Goal: Information Seeking & Learning: Learn about a topic

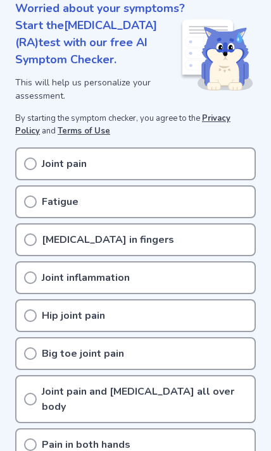
scroll to position [167, 0]
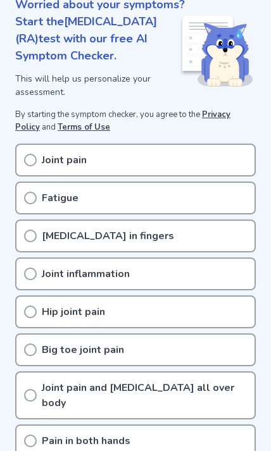
click at [29, 166] on icon at bounding box center [30, 160] width 13 height 13
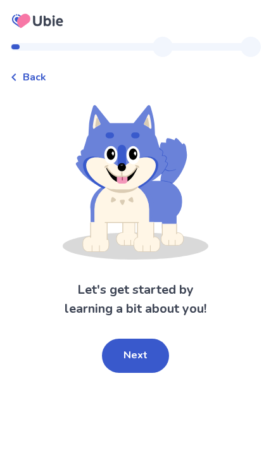
click at [26, 80] on span "Back" at bounding box center [34, 77] width 23 height 15
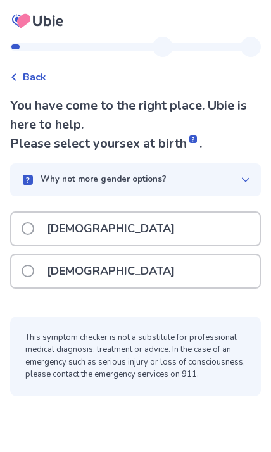
click at [35, 261] on label "Female" at bounding box center [102, 271] width 161 height 32
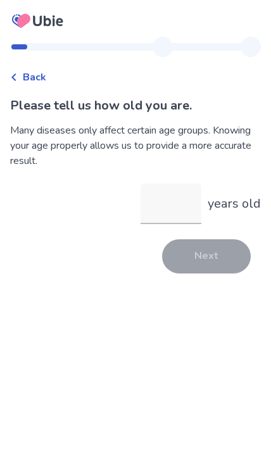
click at [180, 204] on input "years old" at bounding box center [171, 204] width 61 height 41
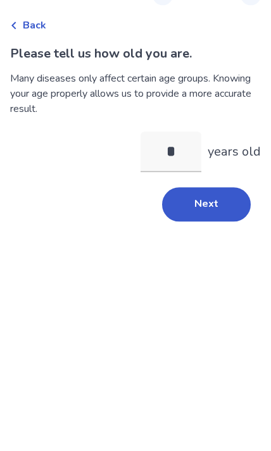
type input "**"
click at [212, 239] on button "Next" at bounding box center [206, 256] width 89 height 34
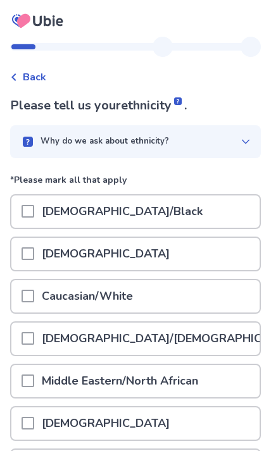
click at [32, 299] on span at bounding box center [28, 296] width 13 height 13
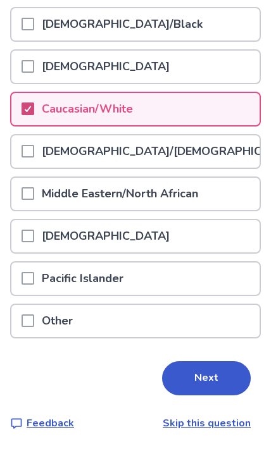
scroll to position [187, 0]
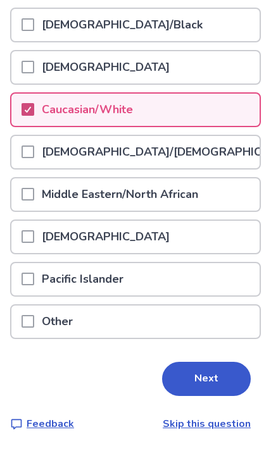
click at [215, 373] on button "Next" at bounding box center [206, 379] width 89 height 34
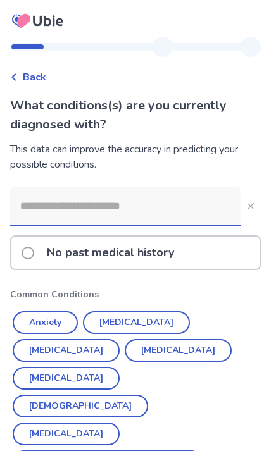
click at [139, 325] on button "Hypertension" at bounding box center [136, 322] width 107 height 23
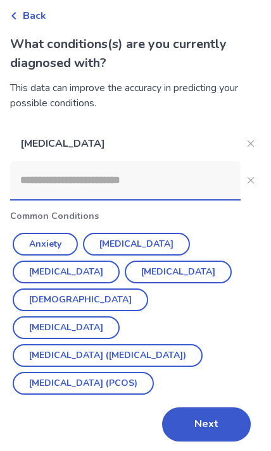
scroll to position [61, 0]
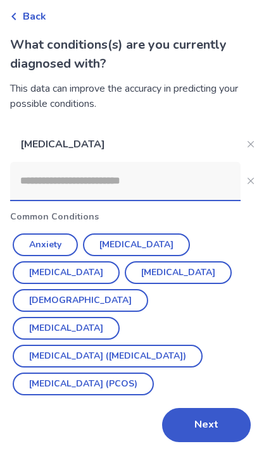
click at [206, 408] on button "Next" at bounding box center [206, 425] width 89 height 34
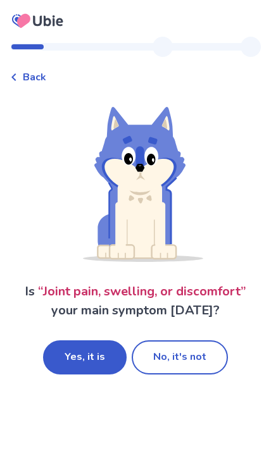
click at [91, 362] on button "Yes, it is" at bounding box center [85, 358] width 84 height 34
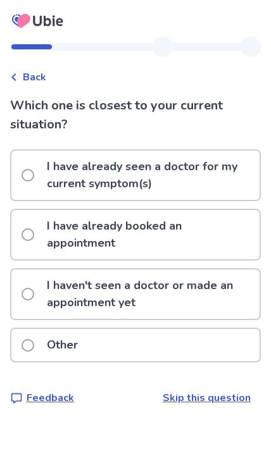
click at [37, 280] on label "I haven't seen a doctor or made an appointment yet" at bounding box center [141, 294] width 238 height 49
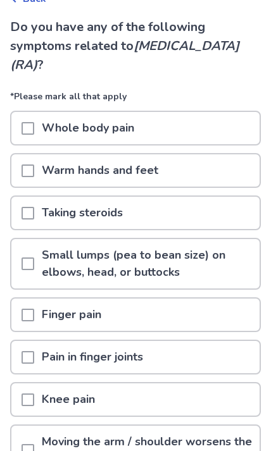
scroll to position [82, 0]
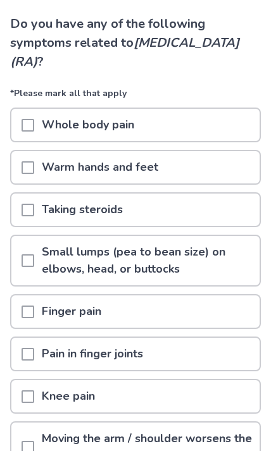
click at [28, 357] on span at bounding box center [28, 354] width 13 height 13
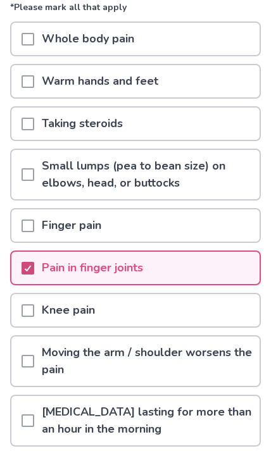
scroll to position [172, 0]
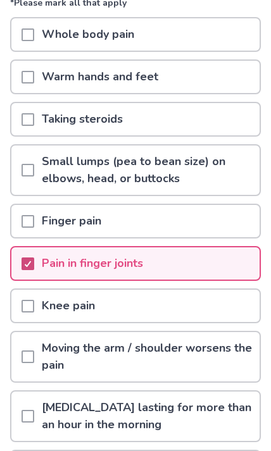
click at [27, 416] on span at bounding box center [28, 416] width 13 height 13
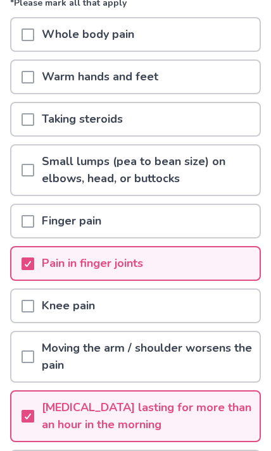
click at [32, 34] on span at bounding box center [28, 34] width 13 height 13
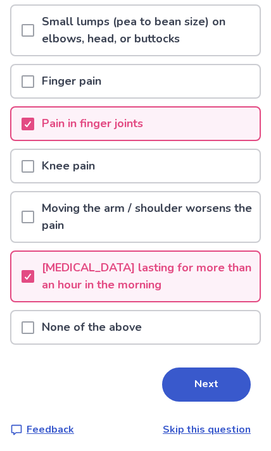
scroll to position [318, 0]
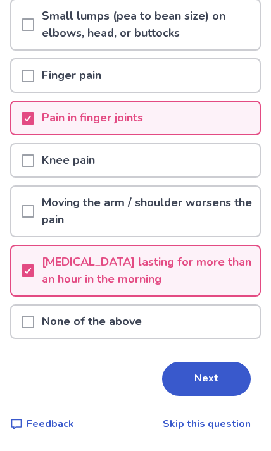
click at [213, 374] on button "Next" at bounding box center [206, 379] width 89 height 34
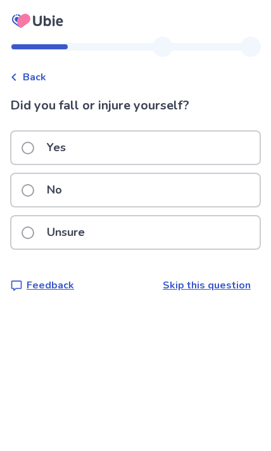
click at [25, 191] on span at bounding box center [28, 190] width 13 height 13
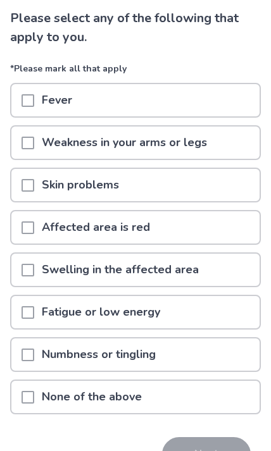
scroll to position [88, 0]
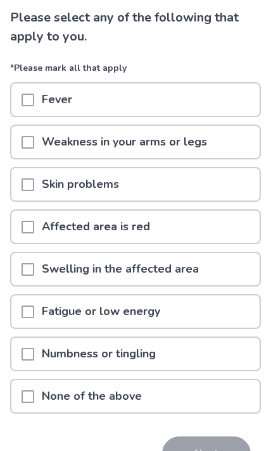
click at [32, 266] on span at bounding box center [28, 269] width 13 height 13
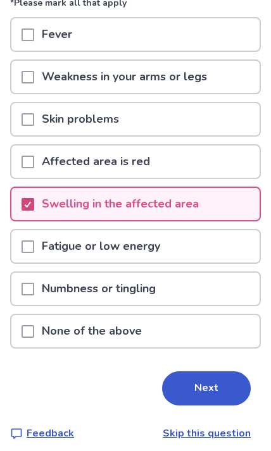
scroll to position [157, 0]
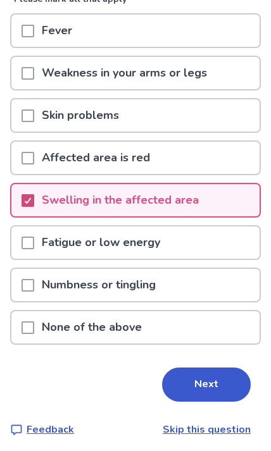
click at [218, 387] on button "Next" at bounding box center [206, 385] width 89 height 34
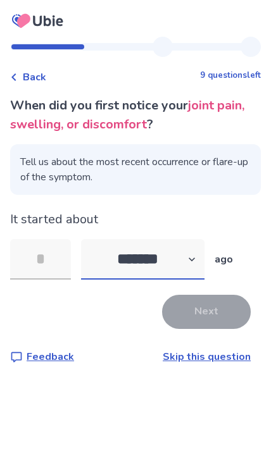
click at [190, 267] on select "******* ****** ******* ******** *******" at bounding box center [142, 259] width 123 height 41
select select "*"
click at [49, 260] on input "tel" at bounding box center [40, 259] width 61 height 41
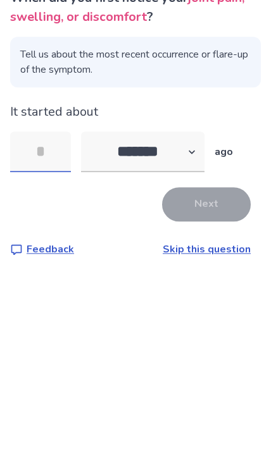
type input "*"
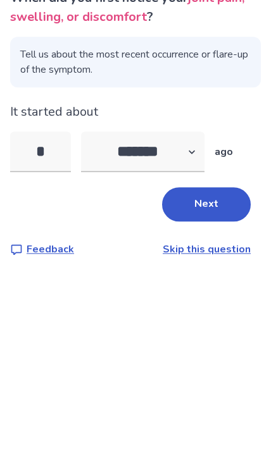
click at [215, 295] on button "Next" at bounding box center [206, 312] width 89 height 34
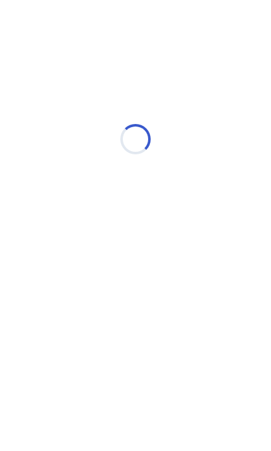
select select "*"
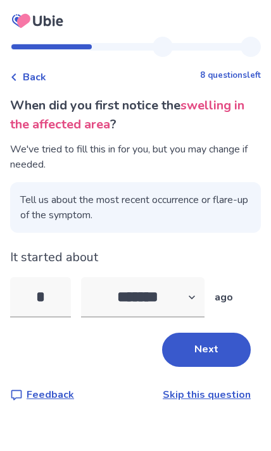
click at [216, 351] on button "Next" at bounding box center [206, 350] width 89 height 34
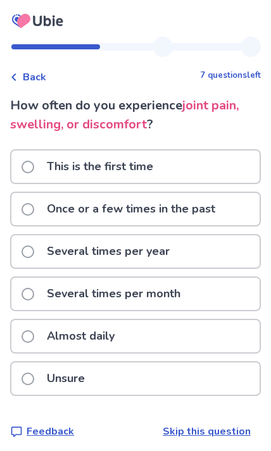
click at [39, 335] on label "Almost daily" at bounding box center [72, 336] width 101 height 32
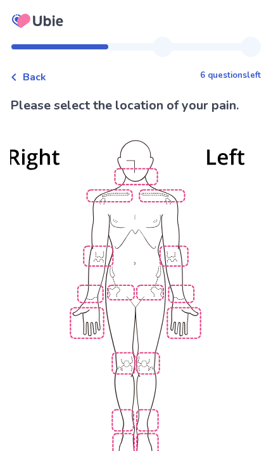
click at [91, 327] on img at bounding box center [135, 299] width 501 height 339
click at [188, 318] on img at bounding box center [135, 299] width 501 height 339
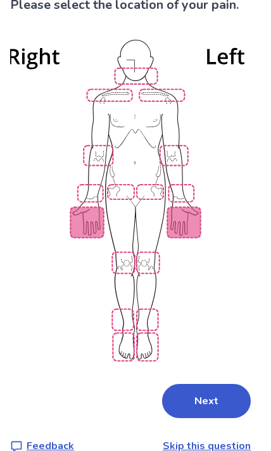
scroll to position [111, 0]
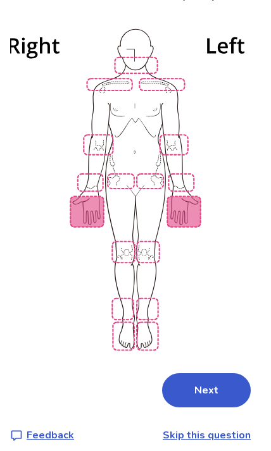
click at [205, 390] on button "Next" at bounding box center [206, 390] width 89 height 34
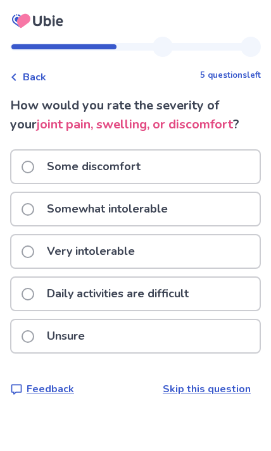
click at [22, 208] on span at bounding box center [28, 209] width 13 height 13
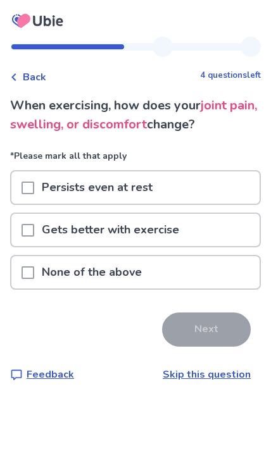
click at [26, 275] on span at bounding box center [28, 272] width 13 height 13
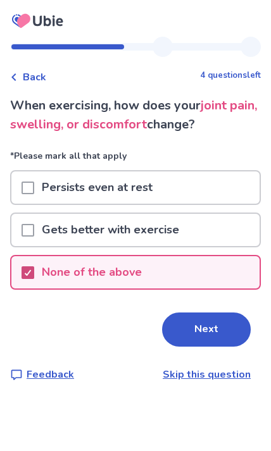
click at [211, 328] on button "Next" at bounding box center [206, 330] width 89 height 34
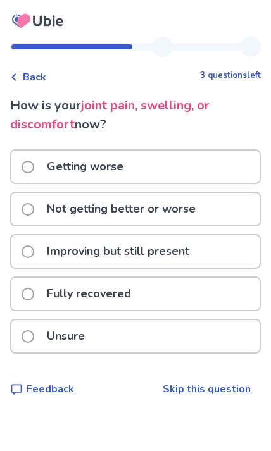
click at [27, 169] on span at bounding box center [28, 167] width 13 height 13
